Goal: Information Seeking & Learning: Learn about a topic

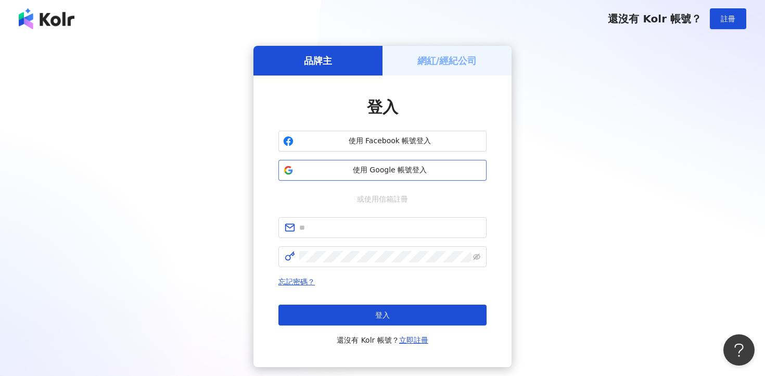
click at [391, 172] on span "使用 Google 帳號登入" at bounding box center [390, 170] width 184 height 10
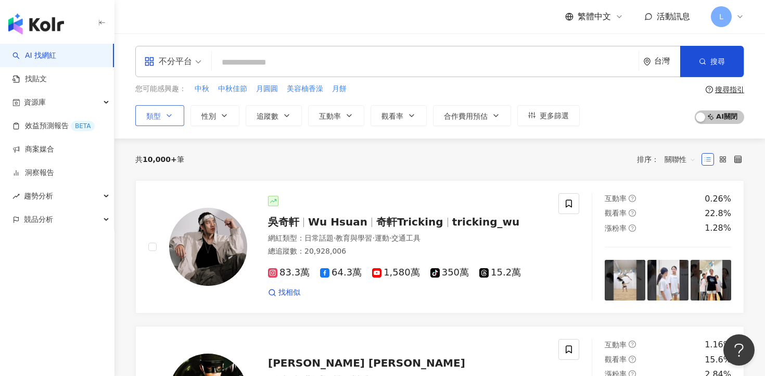
click at [165, 115] on icon "button" at bounding box center [169, 115] width 8 height 8
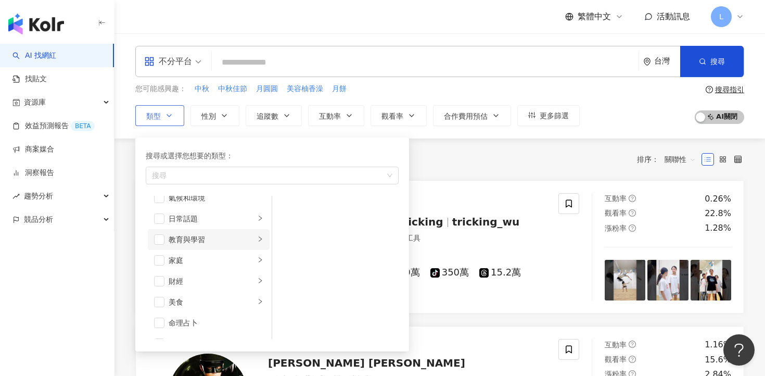
scroll to position [67, 0]
click at [225, 173] on div "button" at bounding box center [267, 175] width 238 height 8
type input "*"
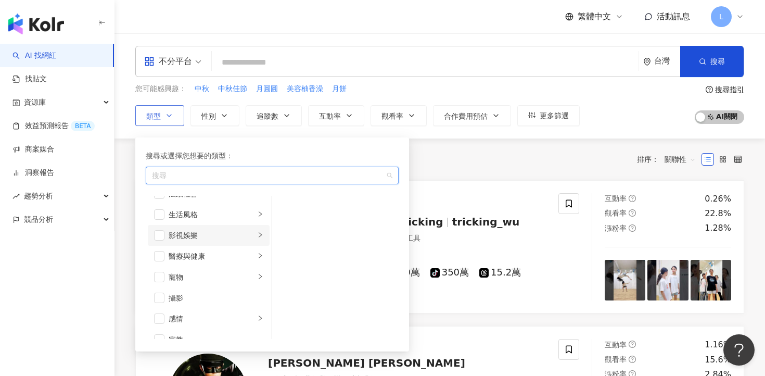
click at [261, 237] on icon "right" at bounding box center [260, 234] width 6 height 6
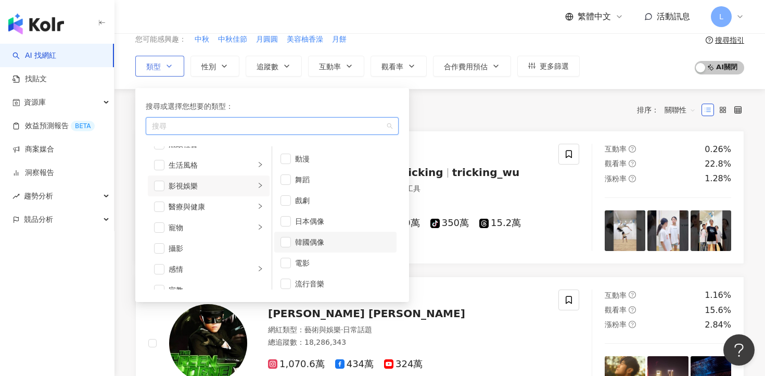
scroll to position [28, 0]
click at [290, 251] on li "流行音樂" at bounding box center [335, 256] width 122 height 21
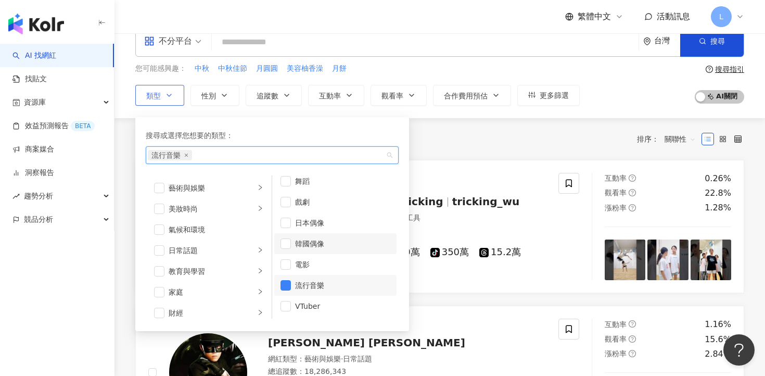
scroll to position [0, 0]
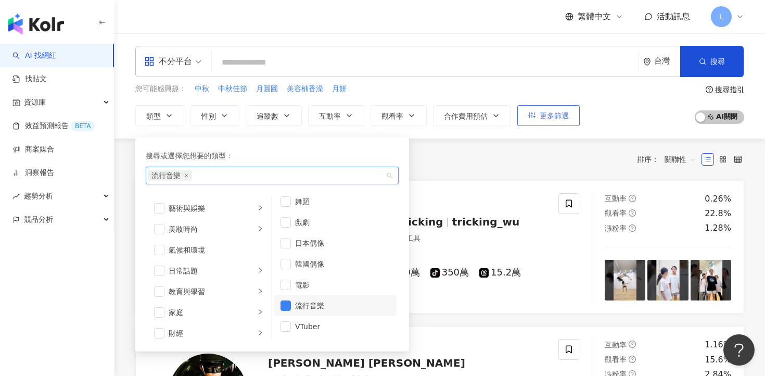
click at [570, 115] on button "更多篩選" at bounding box center [548, 115] width 62 height 21
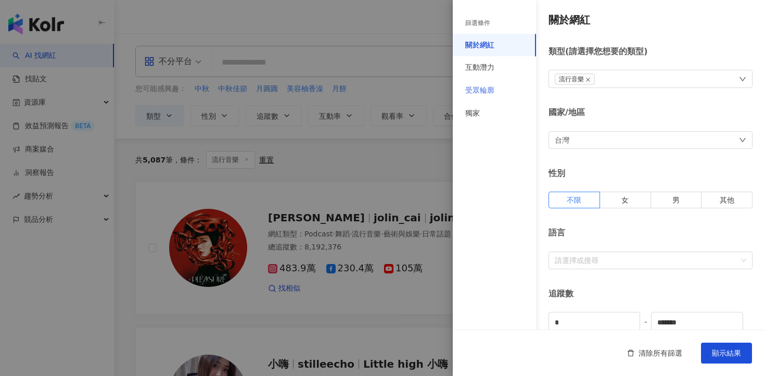
click at [485, 82] on div "受眾輪廓" at bounding box center [494, 90] width 83 height 23
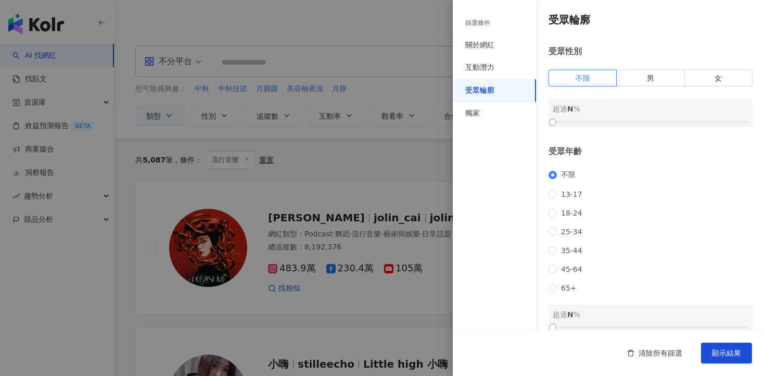
click at [482, 24] on div "篩選條件" at bounding box center [477, 23] width 25 height 9
click at [486, 50] on div "關於網紅" at bounding box center [494, 45] width 83 height 23
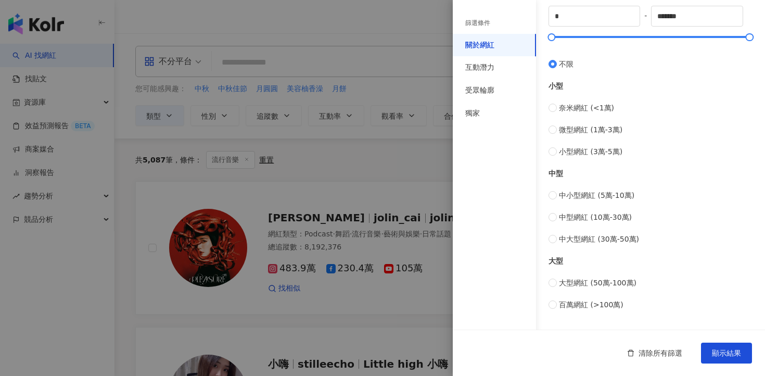
scroll to position [319, 0]
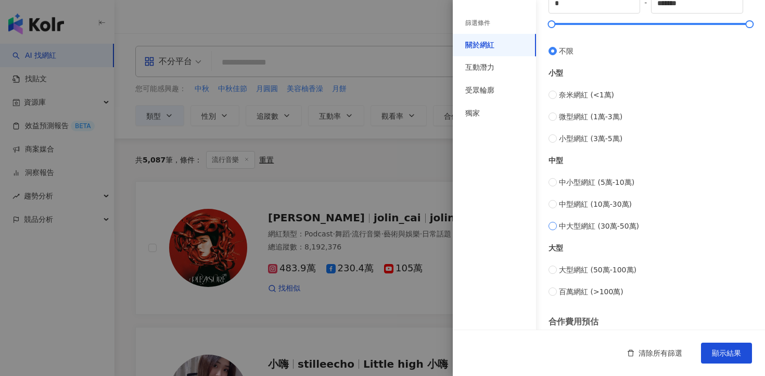
click at [617, 231] on span "中大型網紅 (30萬-50萬)" at bounding box center [599, 225] width 80 height 11
type input "******"
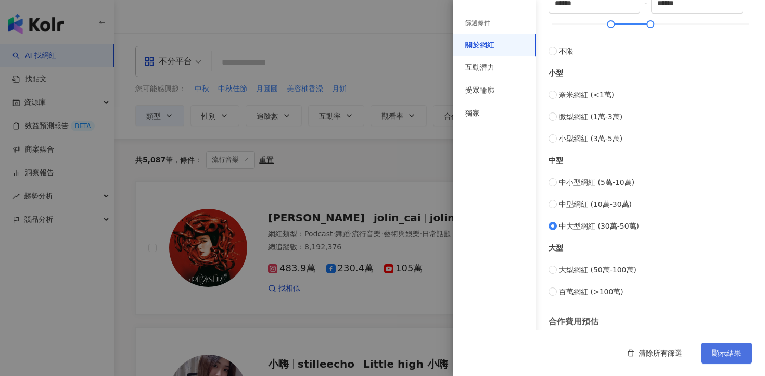
click at [723, 357] on span "顯示結果" at bounding box center [726, 353] width 29 height 8
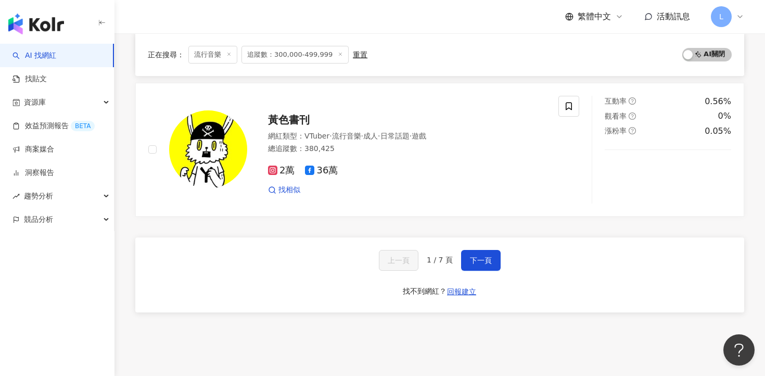
scroll to position [1812, 0]
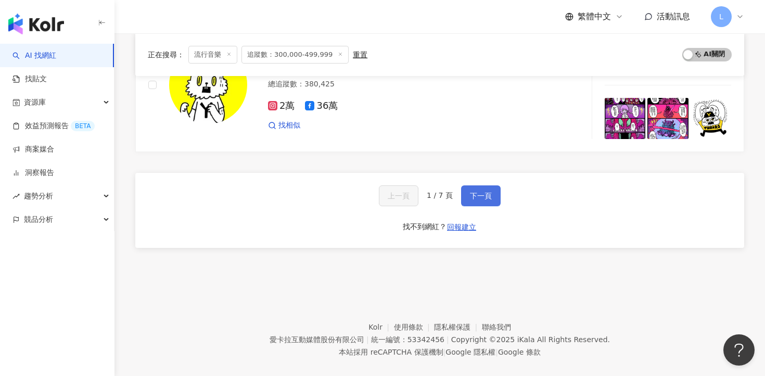
click at [489, 191] on span "下一頁" at bounding box center [481, 195] width 22 height 8
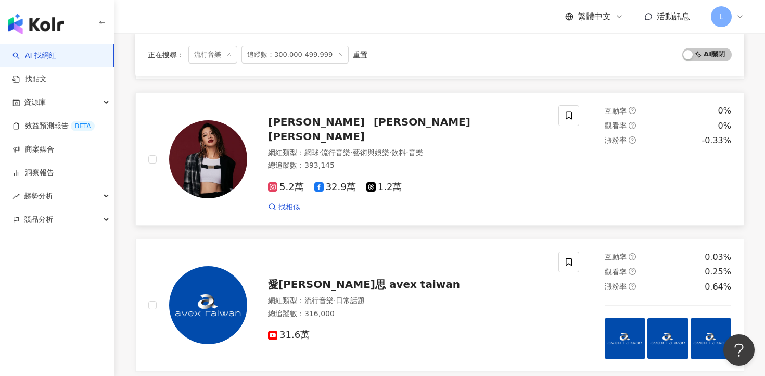
scroll to position [439, 0]
